Goal: Task Accomplishment & Management: Use online tool/utility

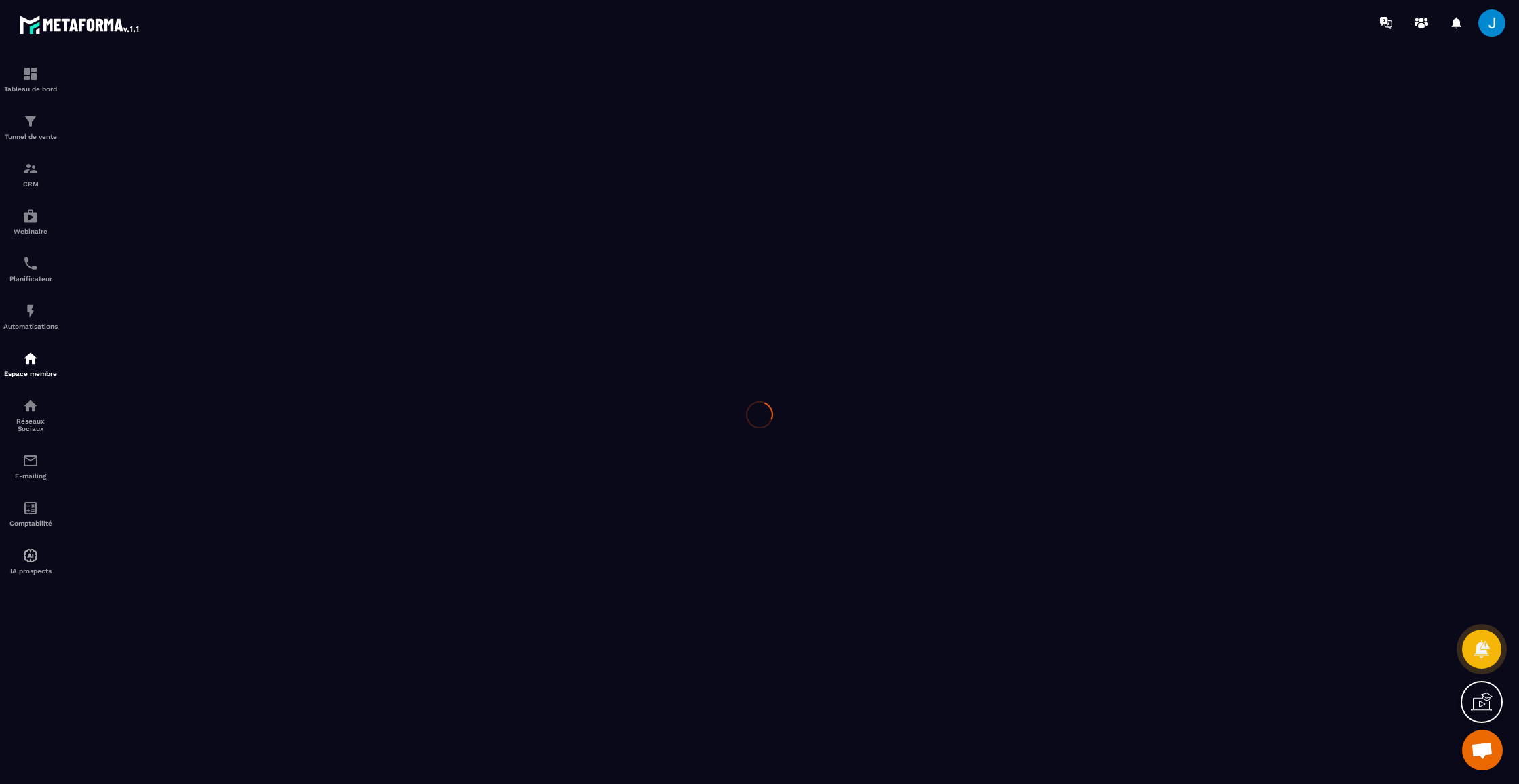
scroll to position [338, 0]
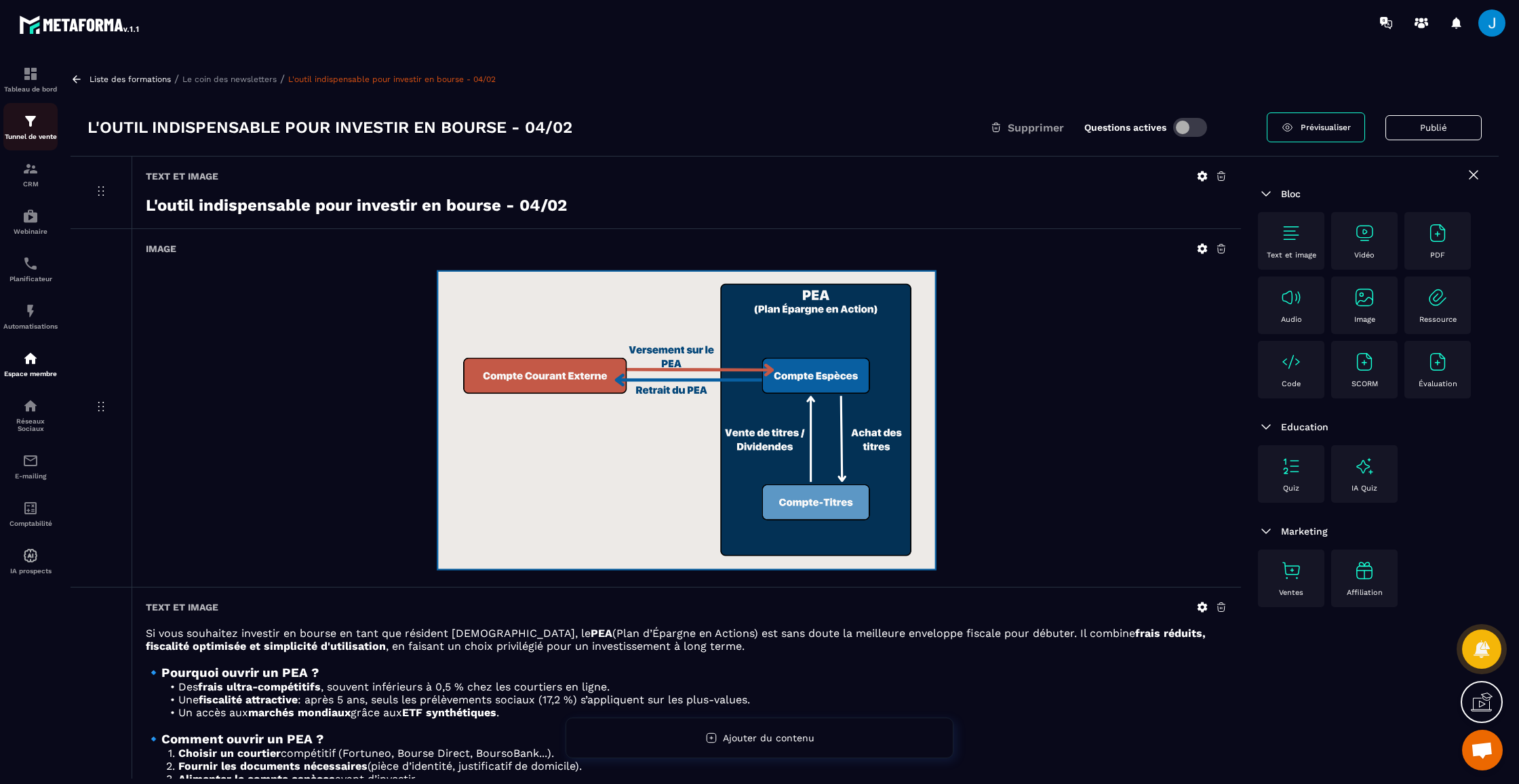
click at [33, 133] on p "Tunnel de vente" at bounding box center [31, 137] width 54 height 8
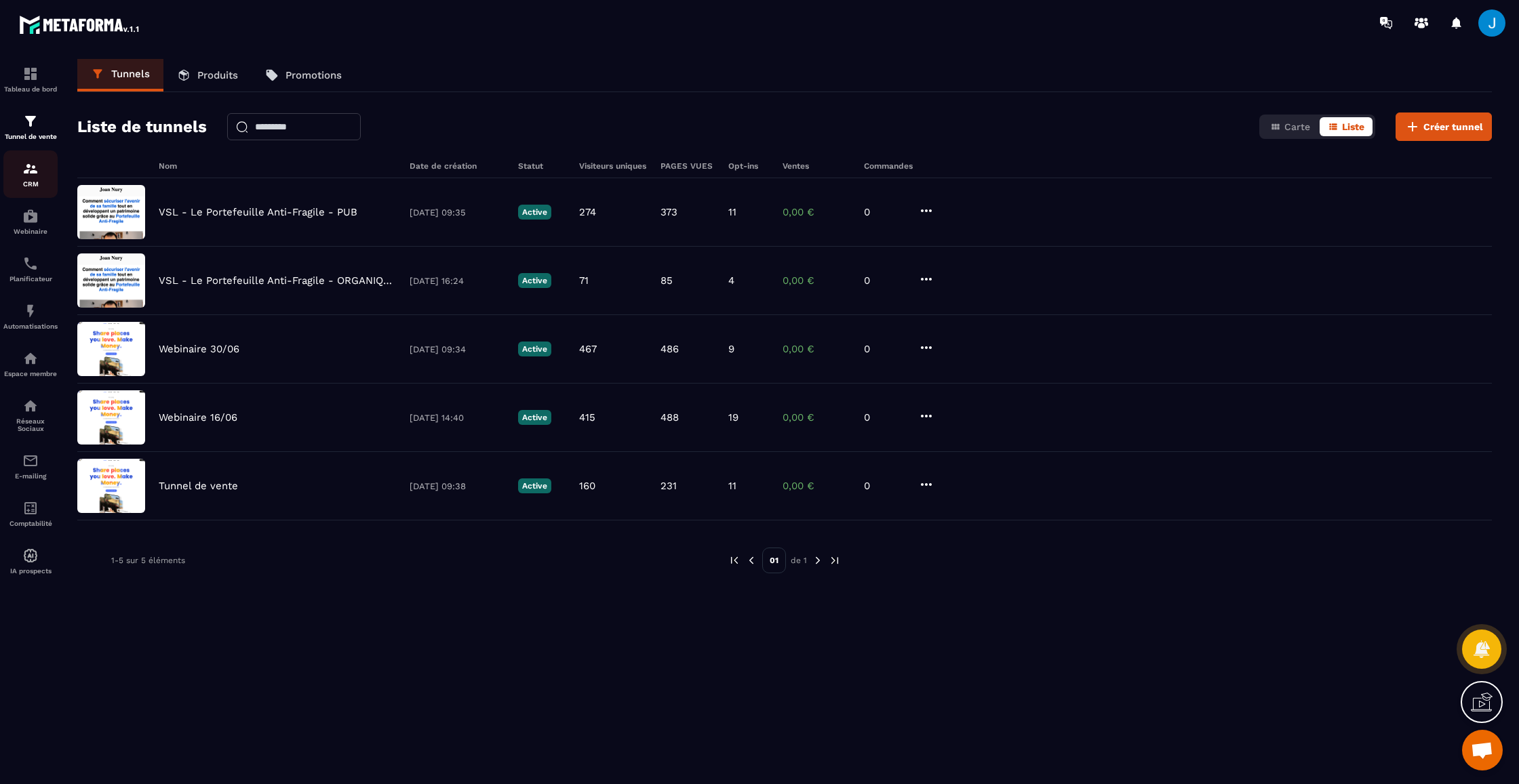
click at [30, 182] on p "CRM" at bounding box center [31, 184] width 54 height 8
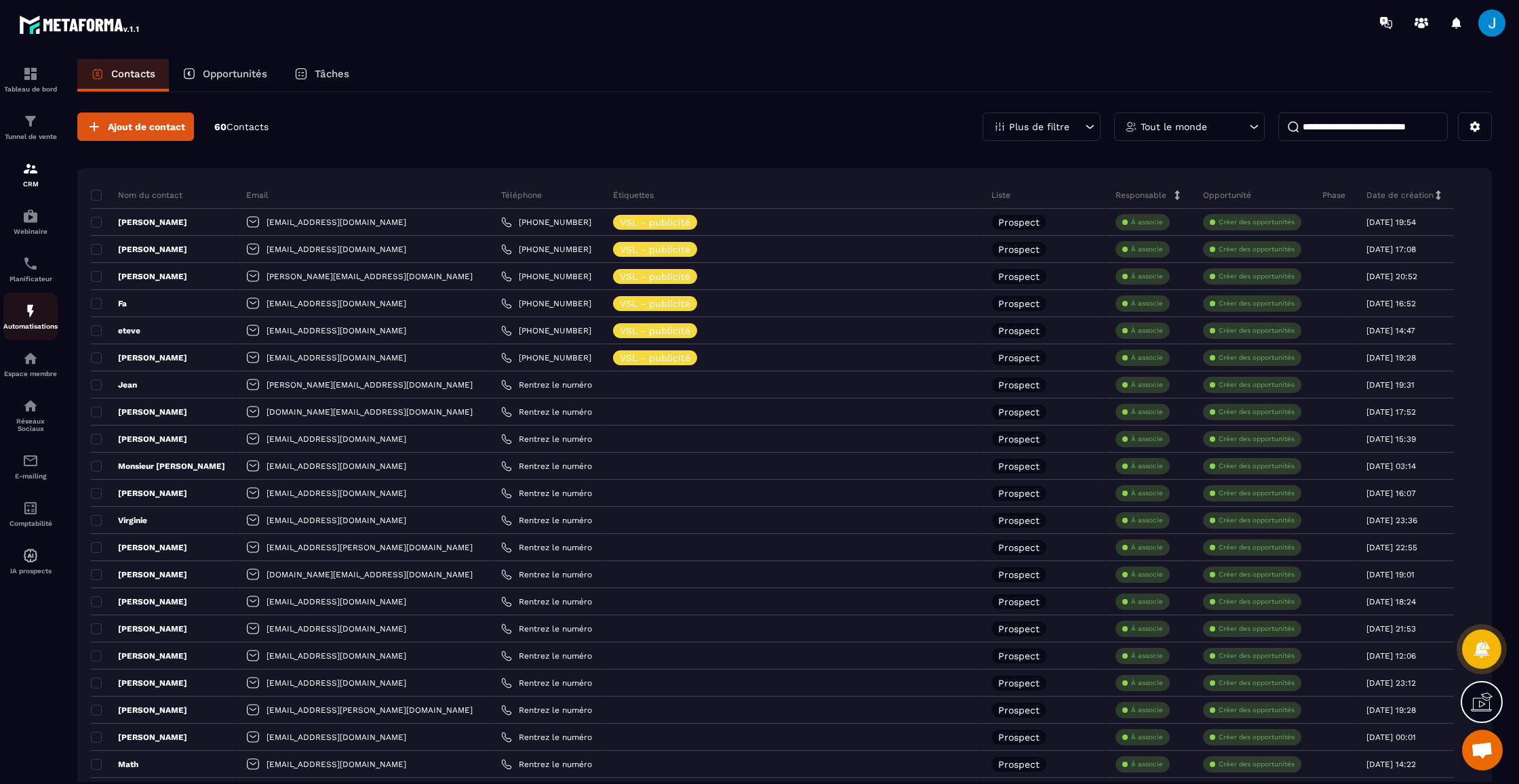
click at [28, 319] on img at bounding box center [30, 311] width 16 height 16
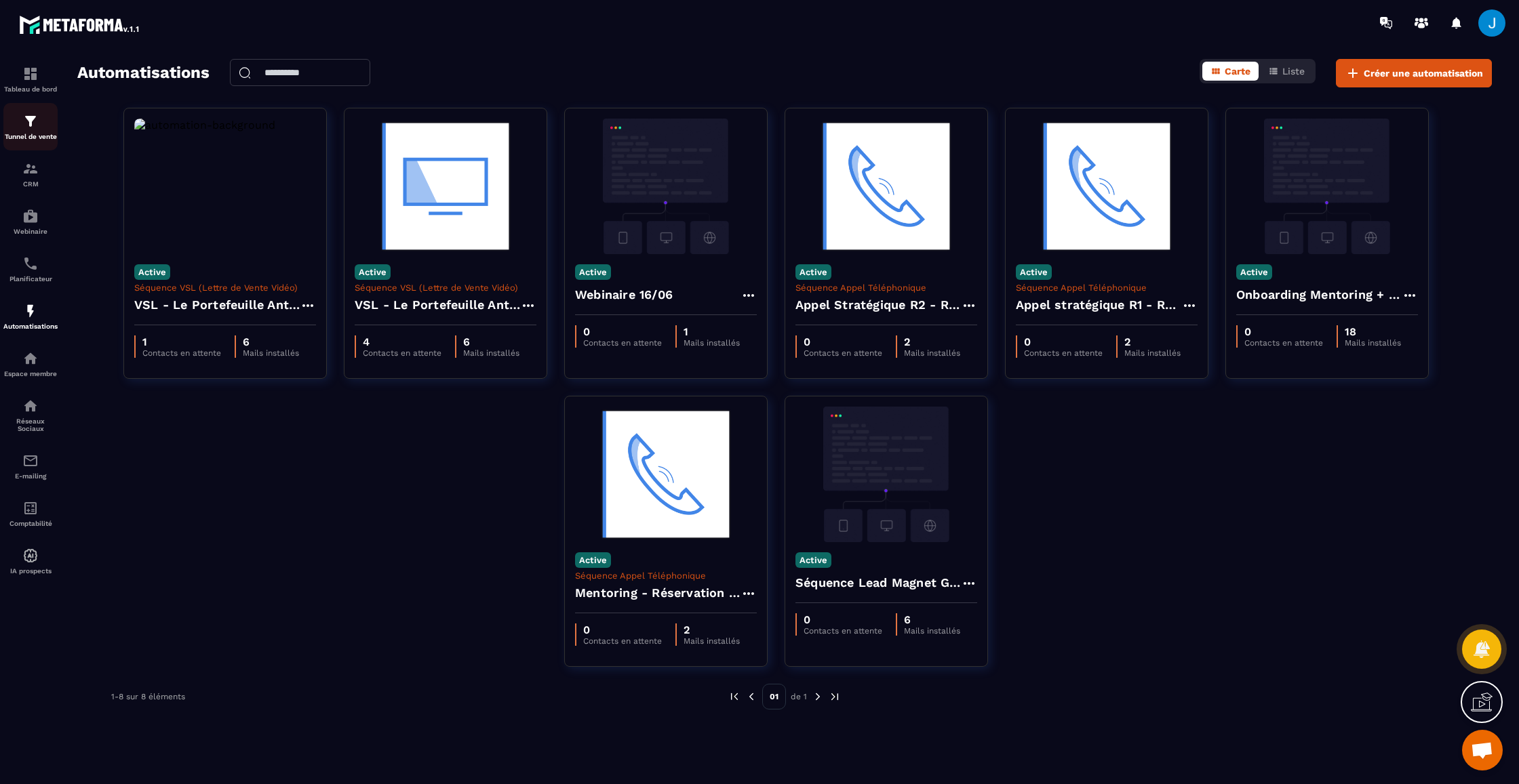
click at [24, 118] on img at bounding box center [30, 121] width 16 height 16
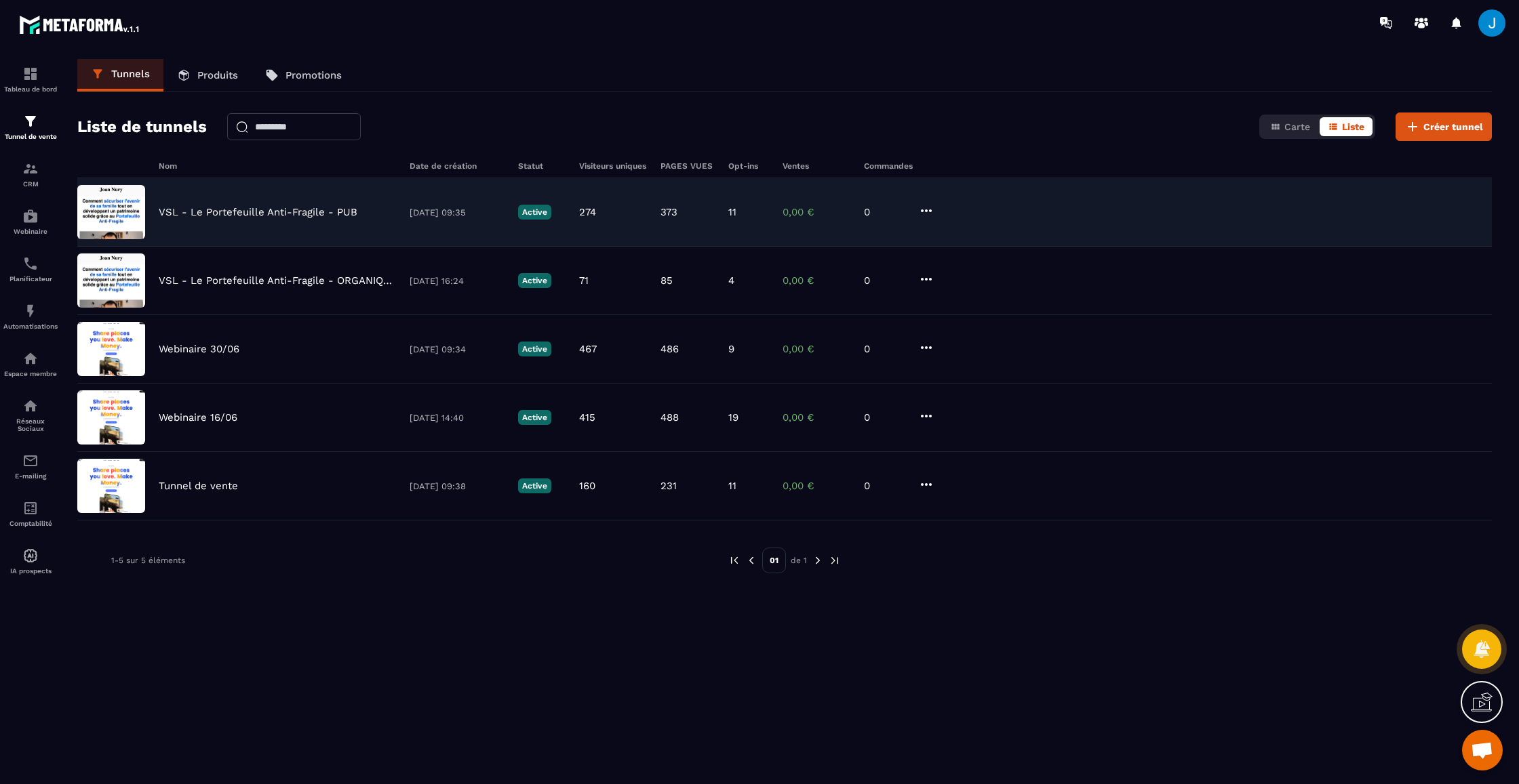
click at [793, 247] on div "VSL - Le Portefeuille Anti-Fragile - PUB [DATE] 09:35 Active 274 373 11 0,00 € 0" at bounding box center [784, 281] width 1414 height 69
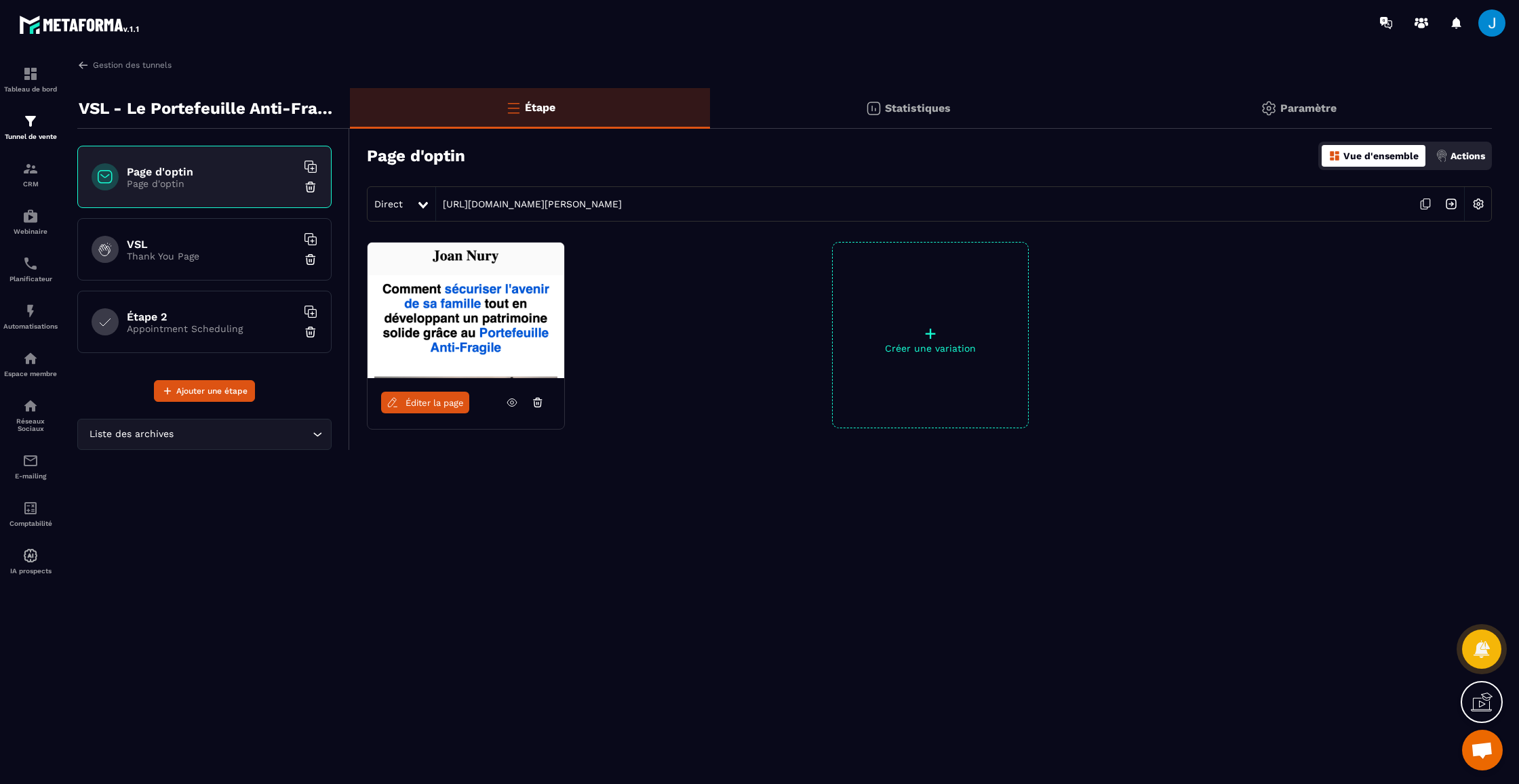
click at [888, 110] on p "Statistiques" at bounding box center [917, 107] width 66 height 13
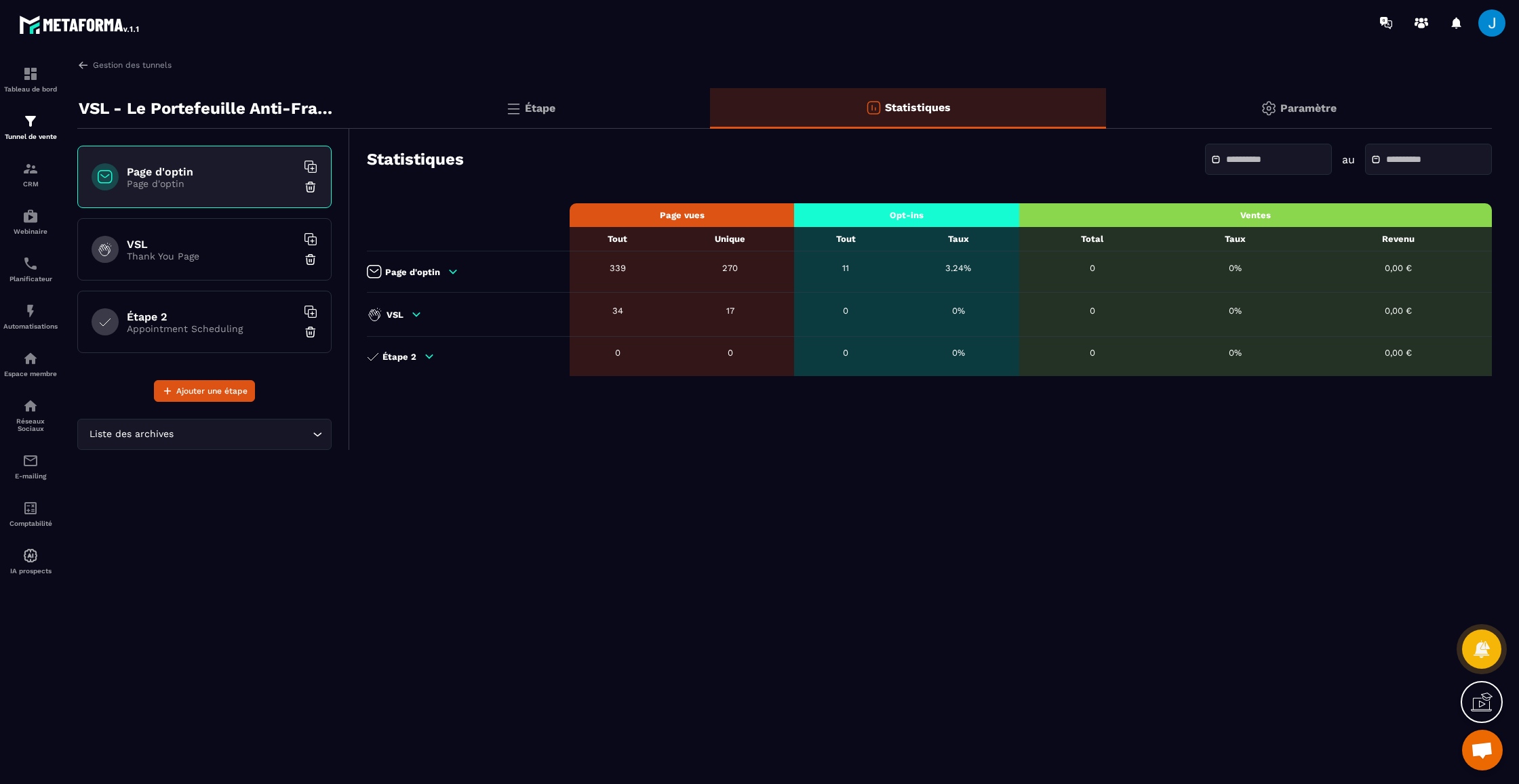
click at [848, 269] on div "11" at bounding box center [845, 267] width 90 height 11
click at [842, 217] on th "Opt-ins" at bounding box center [906, 215] width 225 height 24
click at [935, 200] on div "Statistiques au Page vues Opt-ins Ventes Tout Unique Tout Taux Total Taux Reven…" at bounding box center [920, 255] width 1141 height 240
click at [892, 219] on th "Opt-ins" at bounding box center [906, 215] width 225 height 24
drag, startPoint x: 901, startPoint y: 216, endPoint x: 922, endPoint y: 215, distance: 21.0
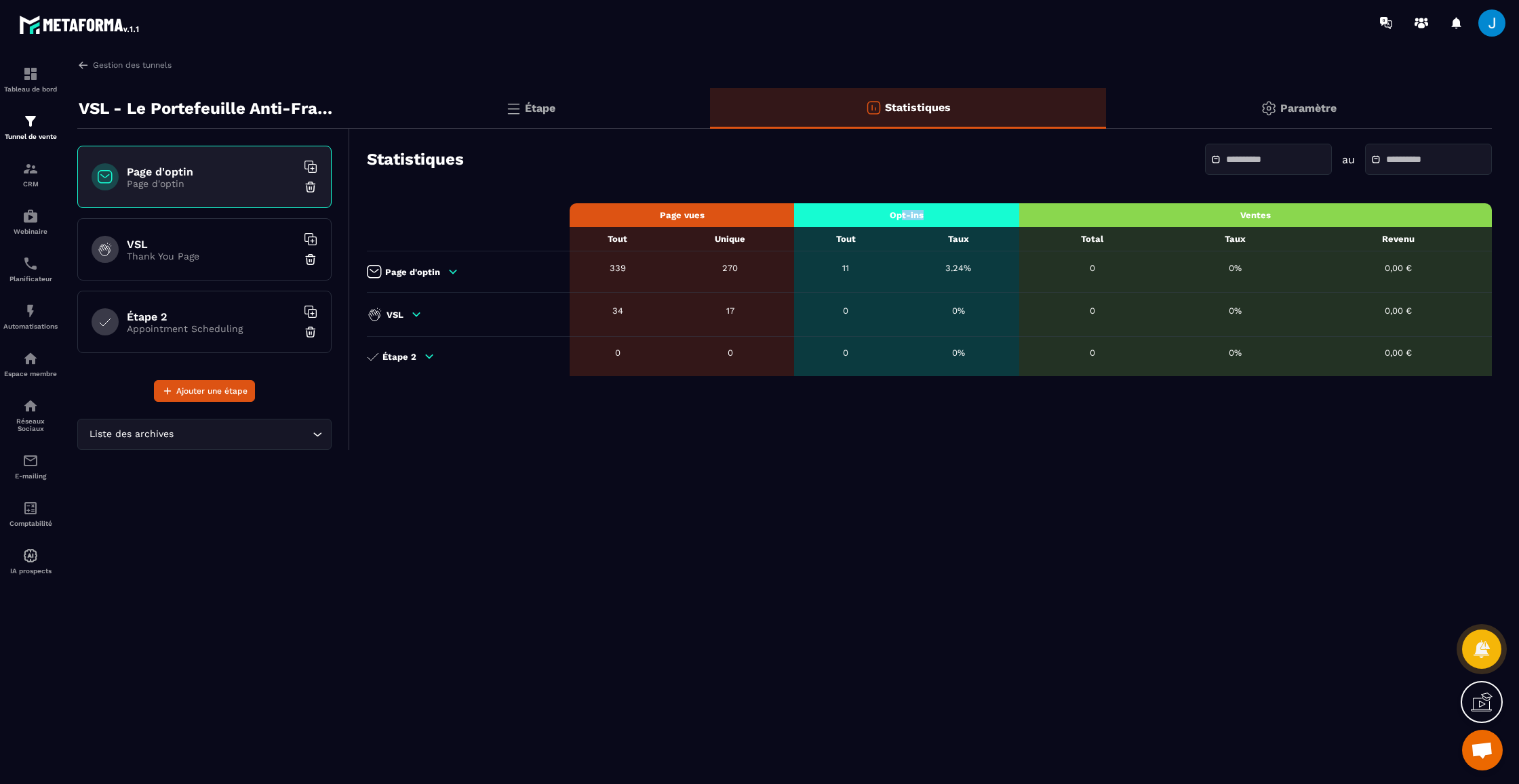
click at [922, 215] on th "Opt-ins" at bounding box center [906, 215] width 225 height 24
click at [200, 265] on div "VSL Thank You Page" at bounding box center [204, 249] width 254 height 63
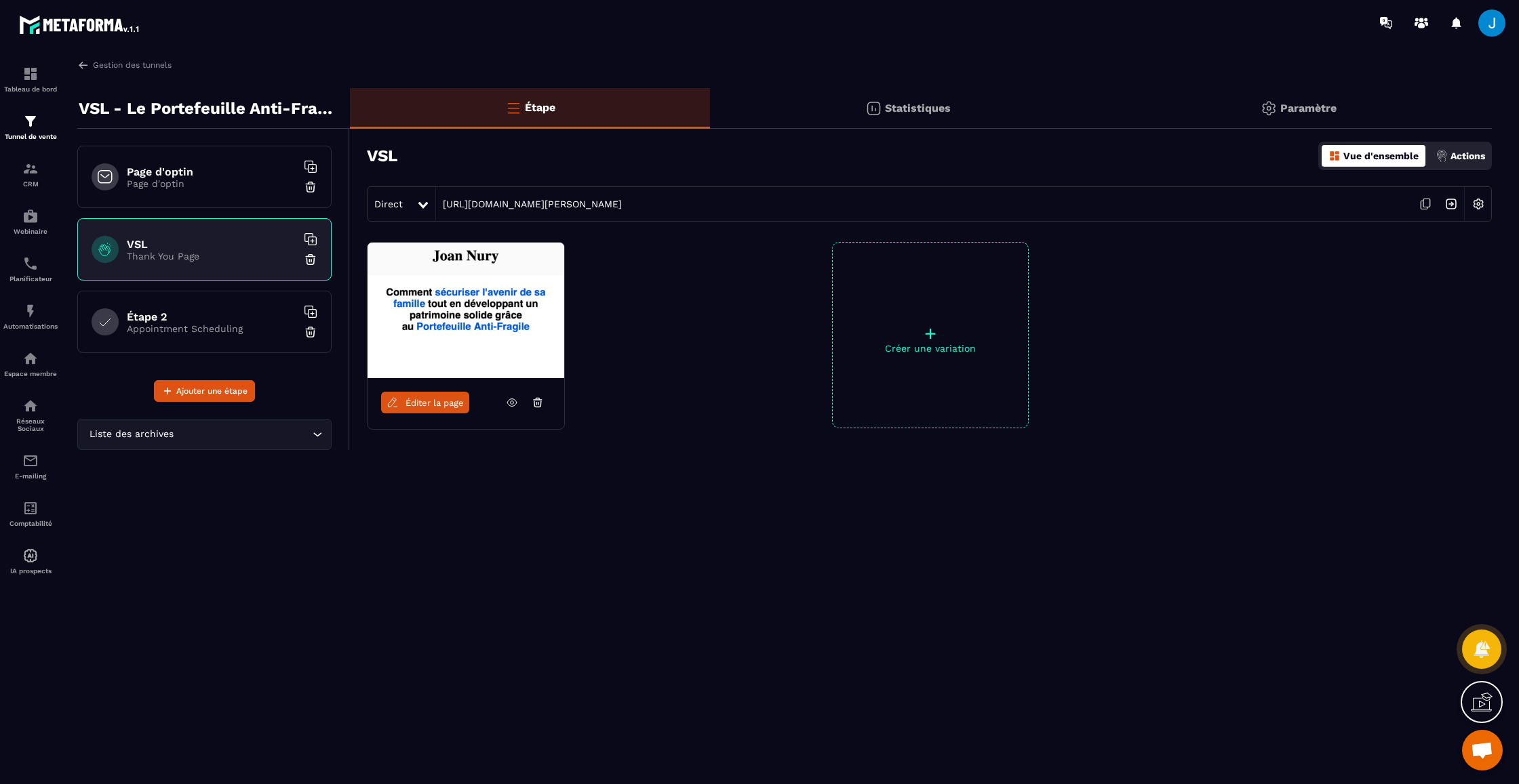
click at [1106, 119] on div "Statistiques" at bounding box center [1298, 108] width 385 height 41
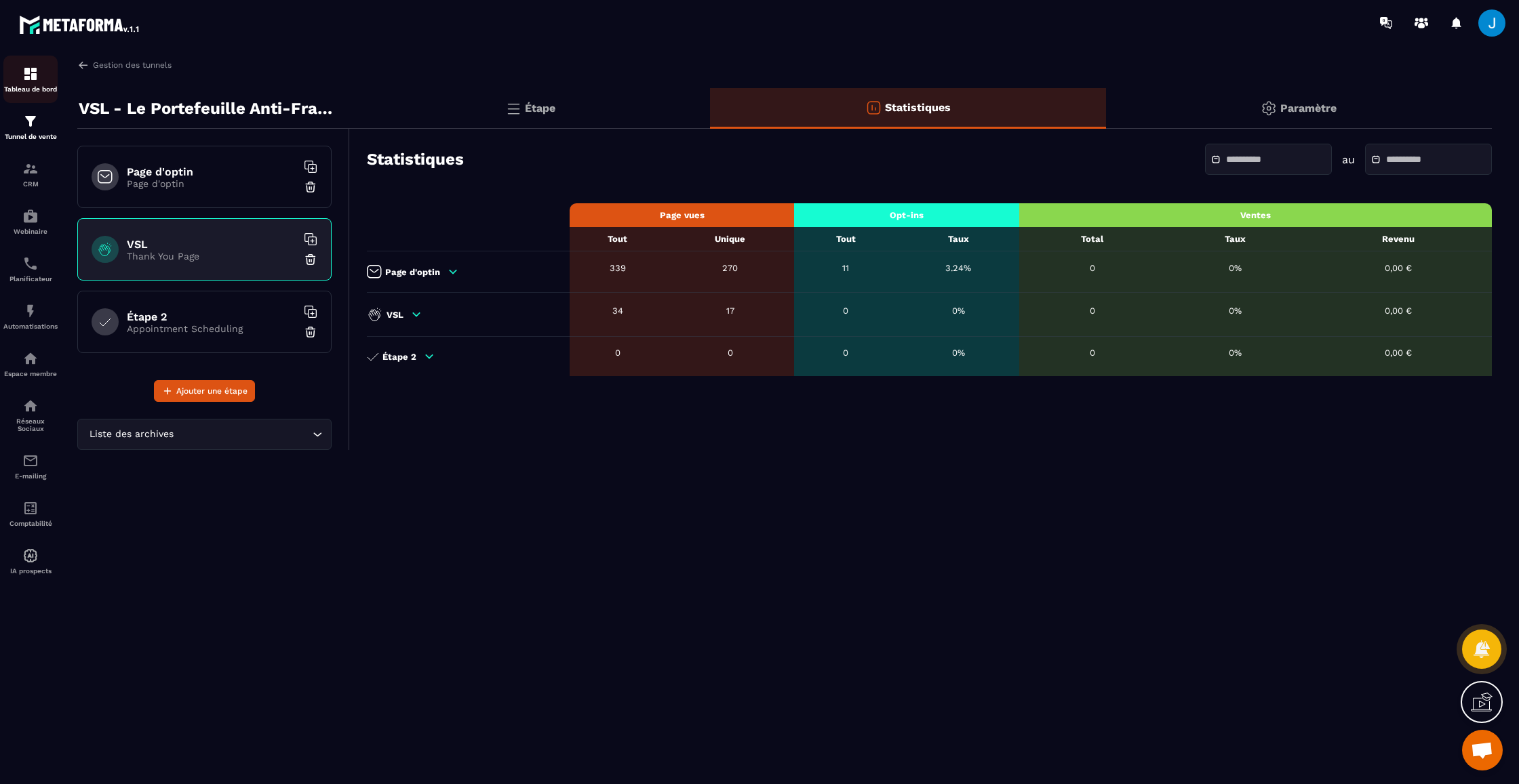
click at [30, 88] on p "Tableau de bord" at bounding box center [31, 89] width 54 height 8
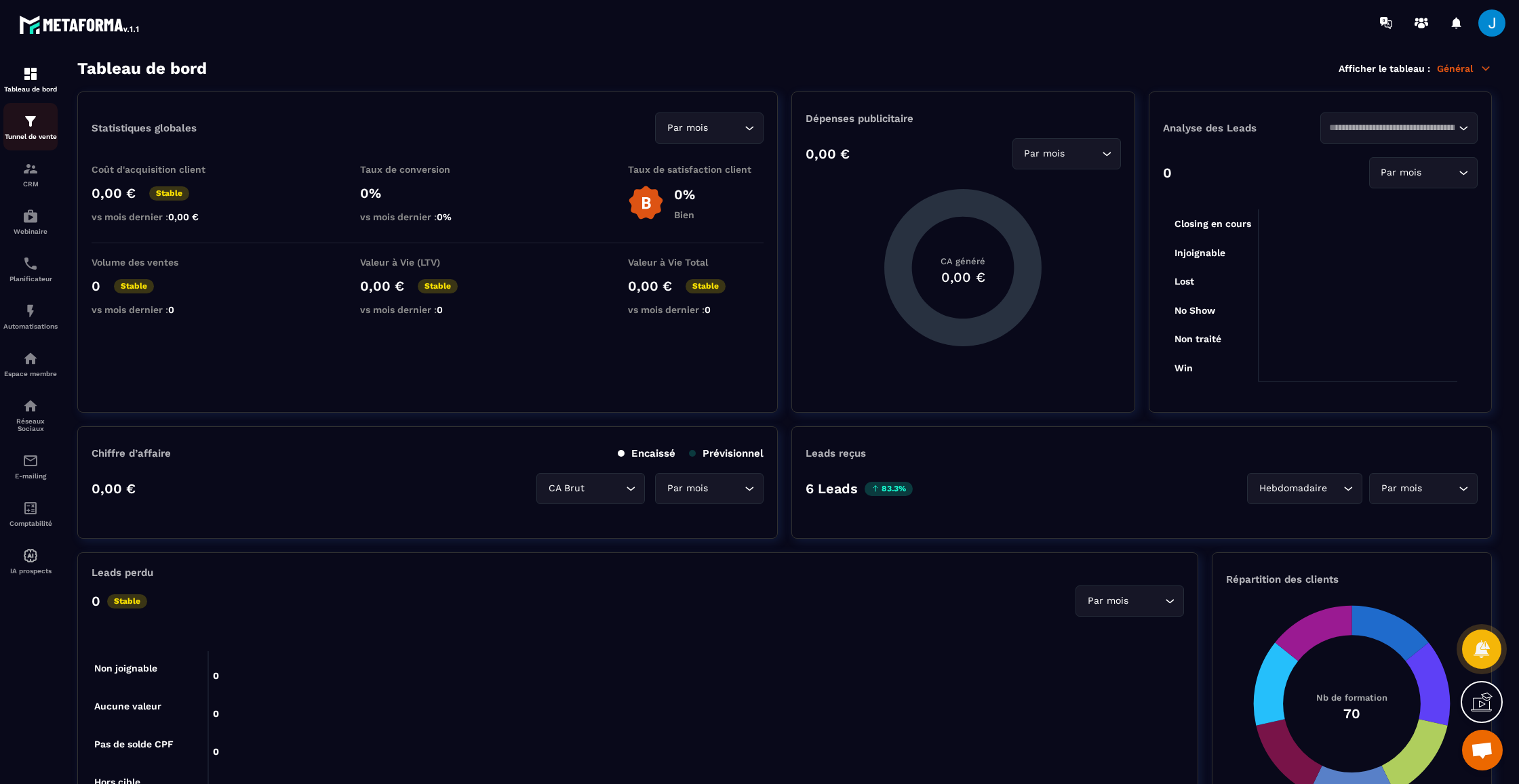
click at [32, 126] on img at bounding box center [30, 121] width 16 height 16
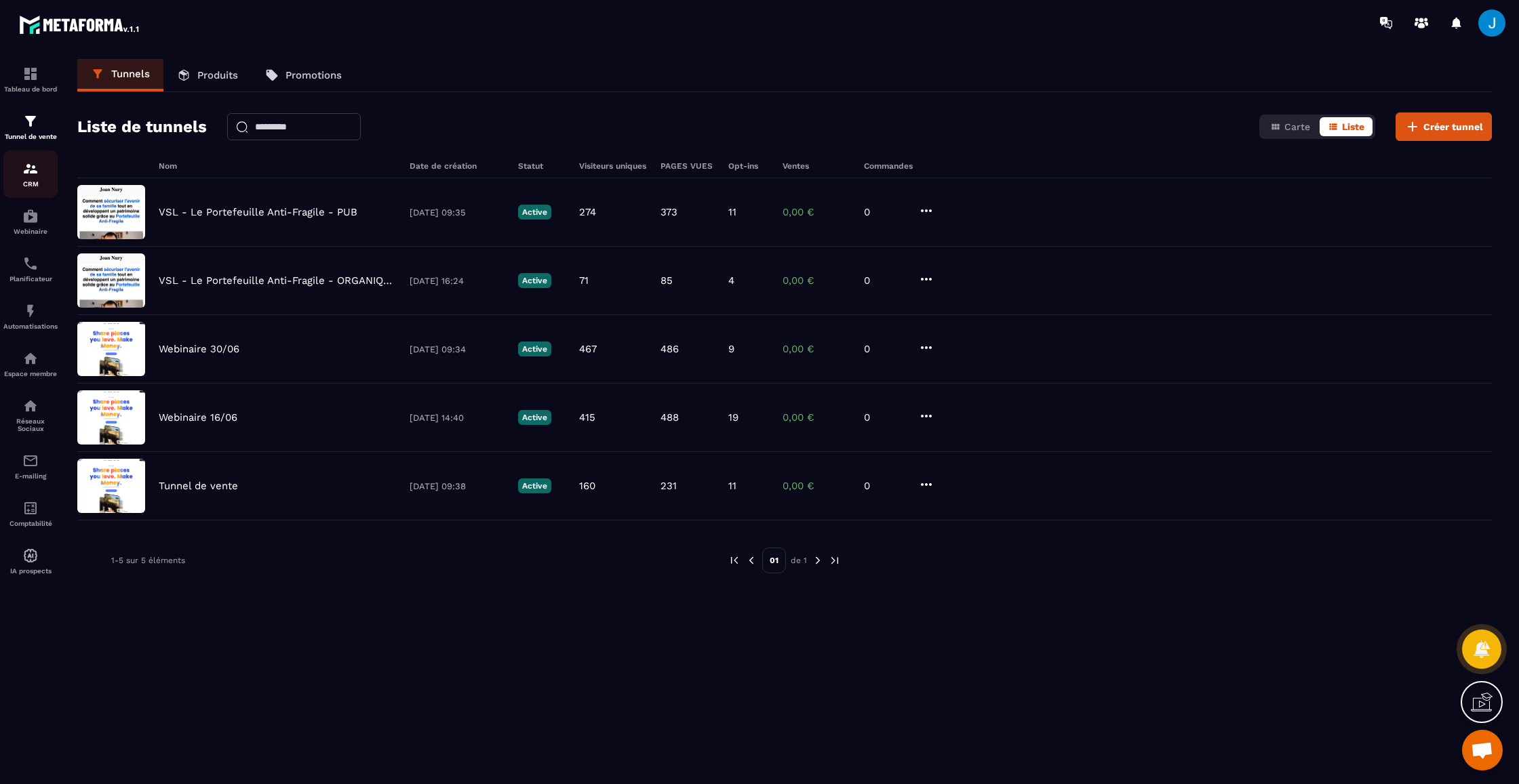
click at [31, 177] on img at bounding box center [30, 168] width 16 height 16
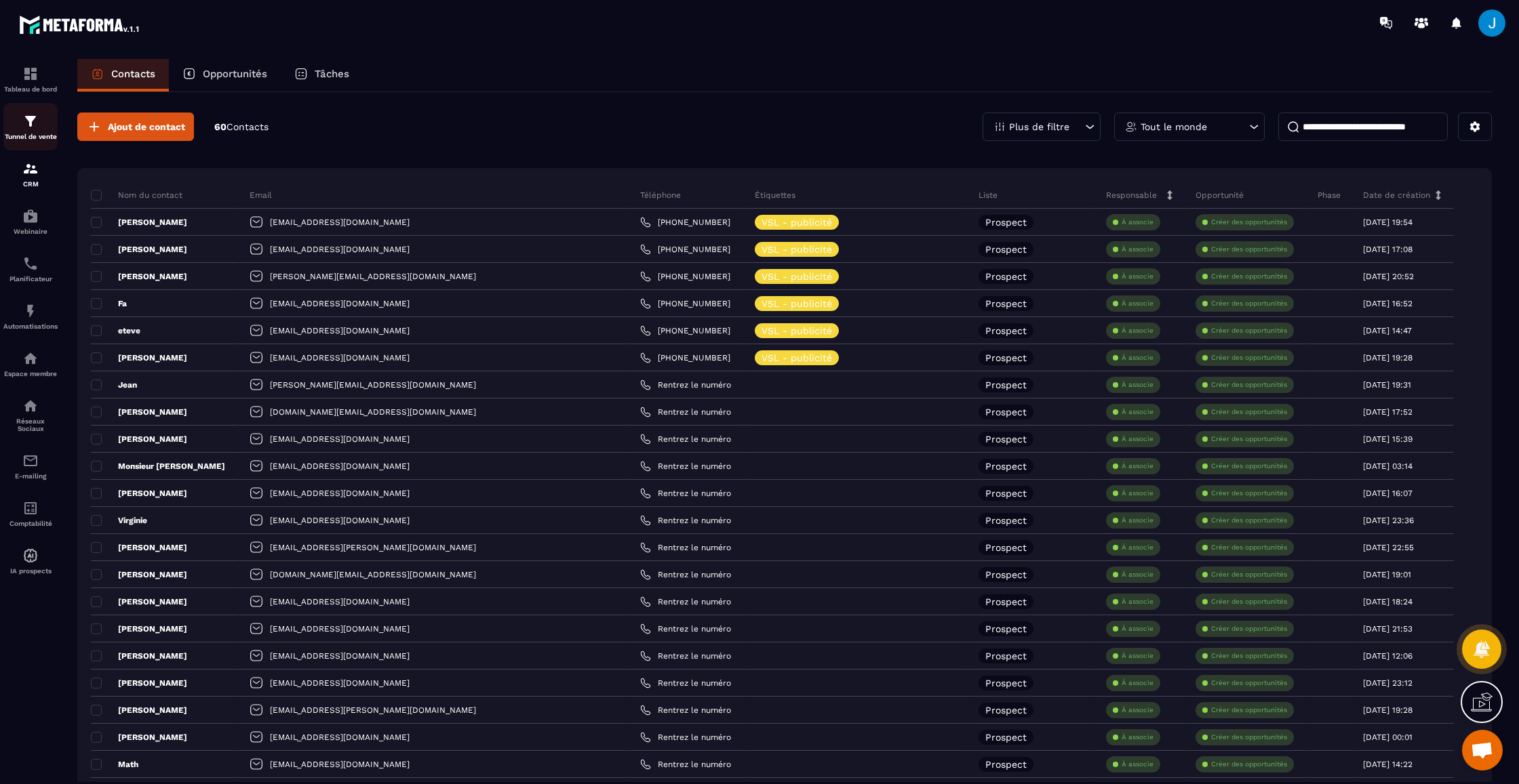
click at [28, 126] on img at bounding box center [30, 121] width 16 height 16
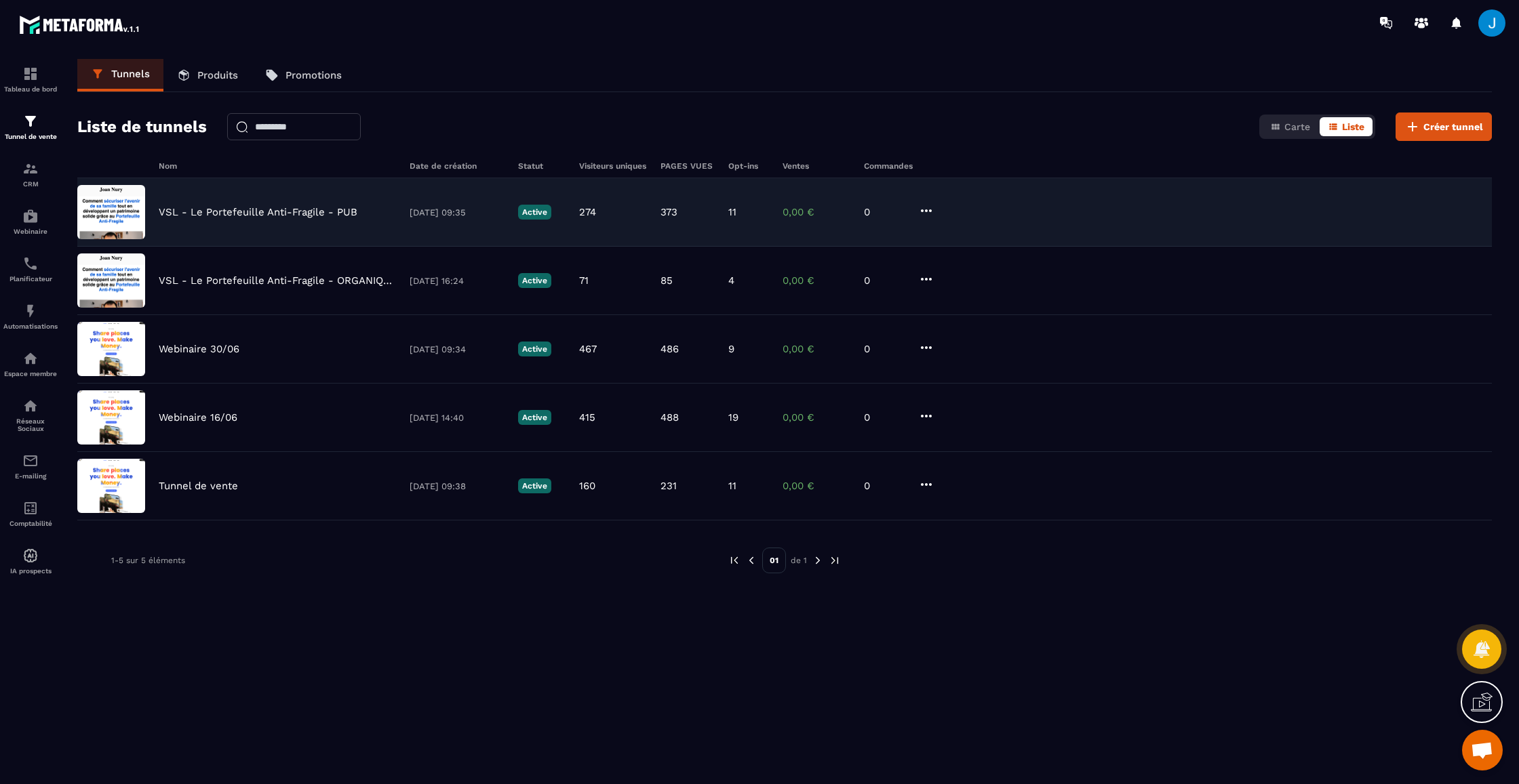
click at [241, 247] on div "VSL - Le Portefeuille Anti-Fragile - PUB [DATE] 09:35 Active 274 373 11 0,00 € 0" at bounding box center [784, 281] width 1414 height 69
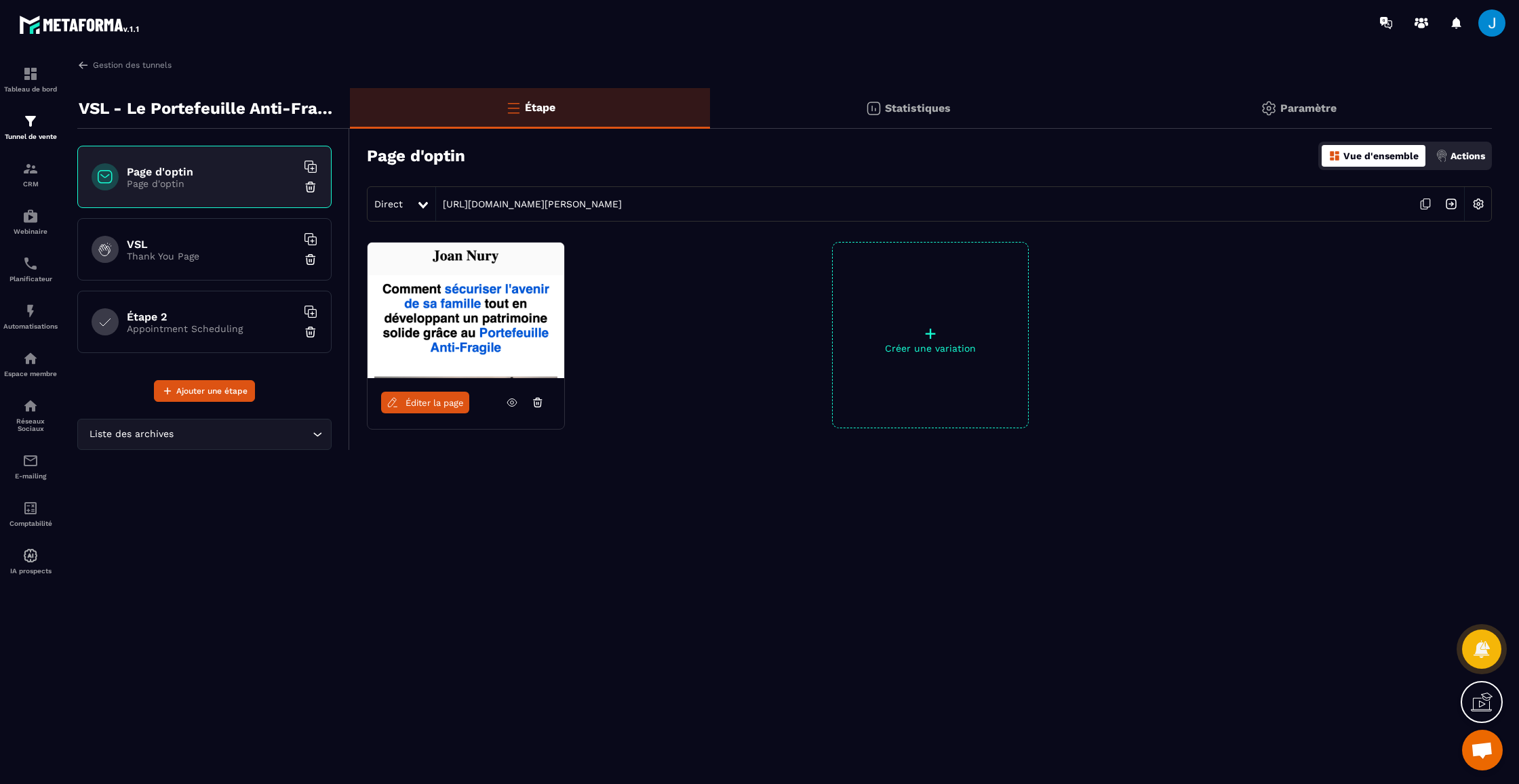
click at [442, 406] on span "Éditer la page" at bounding box center [435, 403] width 58 height 11
